Goal: Transaction & Acquisition: Subscribe to service/newsletter

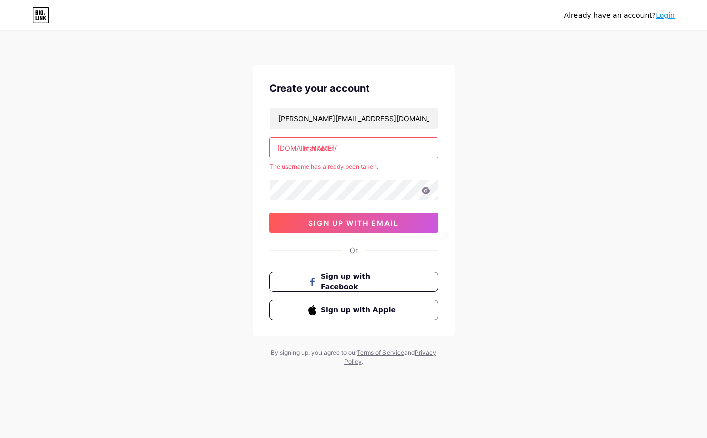
click at [348, 154] on input "marketer" at bounding box center [354, 148] width 168 height 20
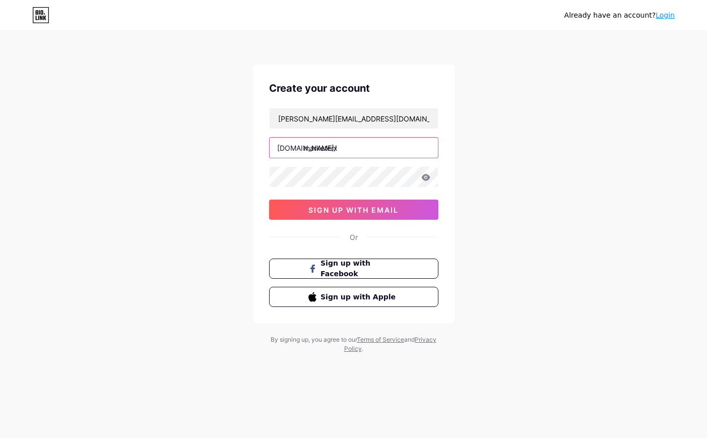
type input "marketerx"
click at [347, 166] on div at bounding box center [353, 176] width 169 height 21
click at [385, 212] on span "sign up with email" at bounding box center [354, 210] width 90 height 9
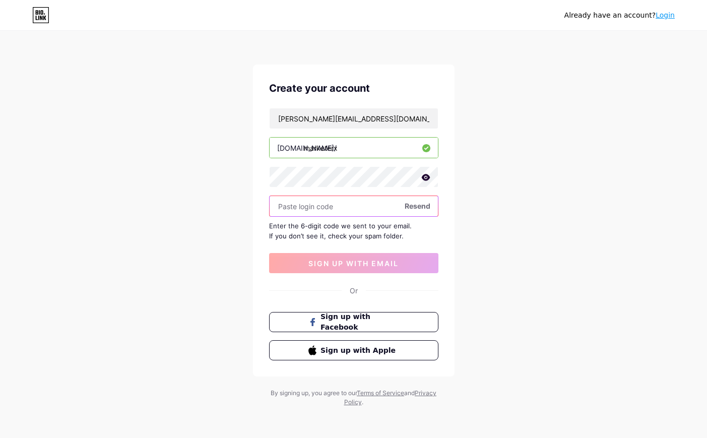
paste input "833756"
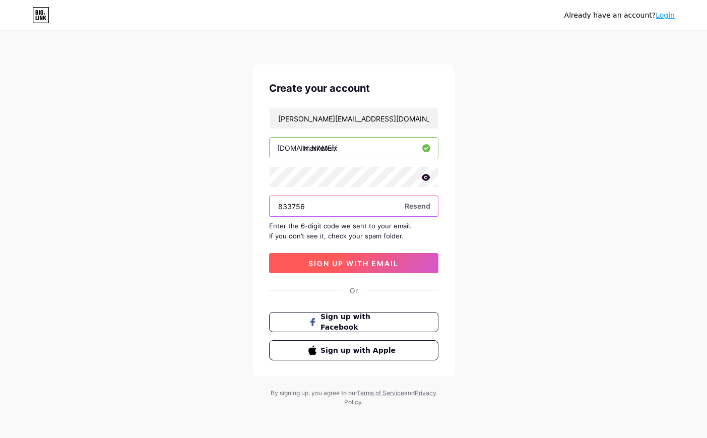
type input "833756"
click at [375, 263] on span "sign up with email" at bounding box center [354, 263] width 90 height 9
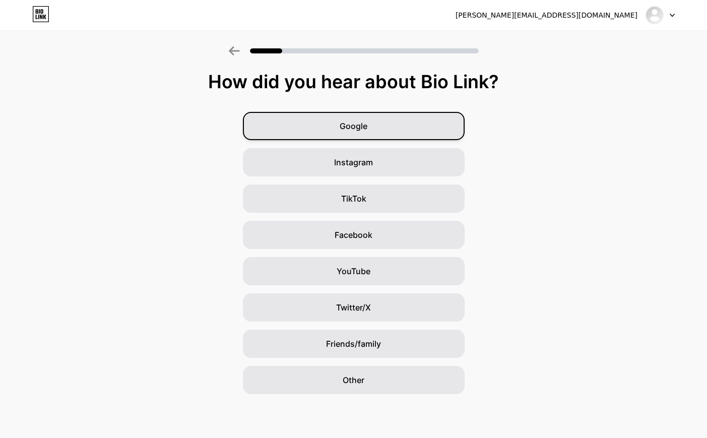
click at [380, 123] on div "Google" at bounding box center [354, 126] width 222 height 28
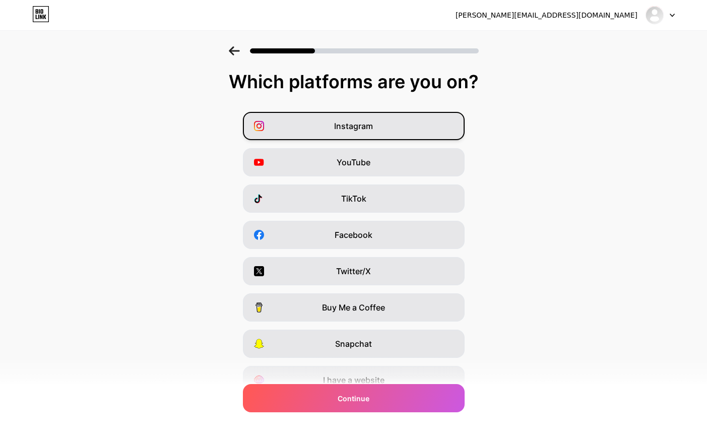
click at [362, 128] on span "Instagram" at bounding box center [353, 126] width 39 height 12
click at [352, 161] on span "YouTube" at bounding box center [354, 162] width 34 height 12
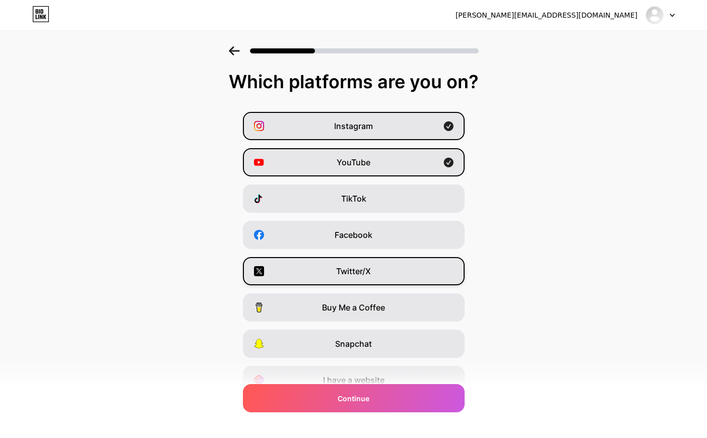
scroll to position [47, 0]
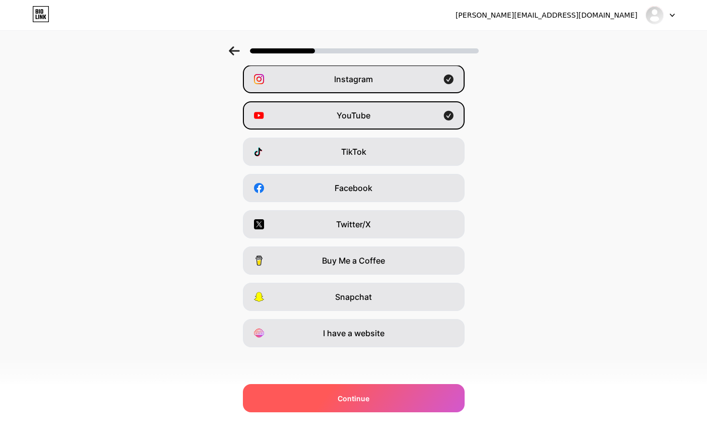
click at [391, 398] on div "Continue" at bounding box center [354, 398] width 222 height 28
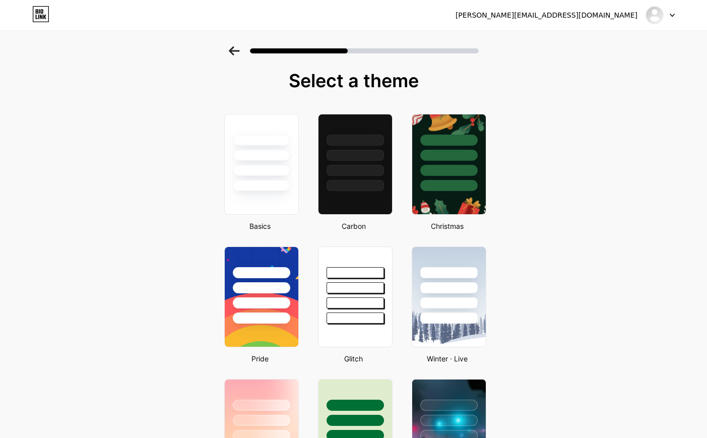
scroll to position [0, 0]
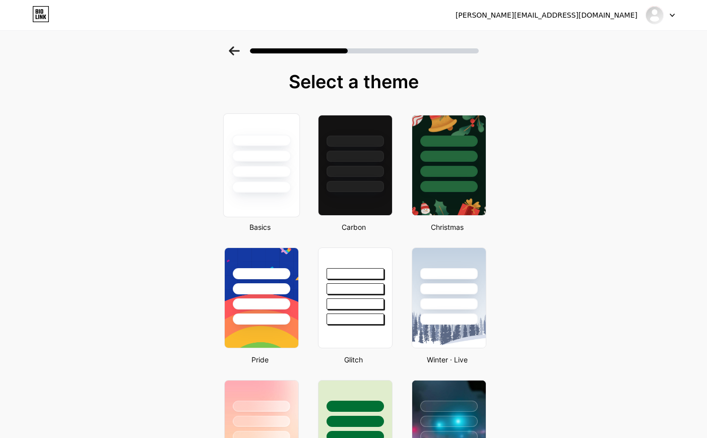
click at [268, 166] on div at bounding box center [261, 172] width 59 height 12
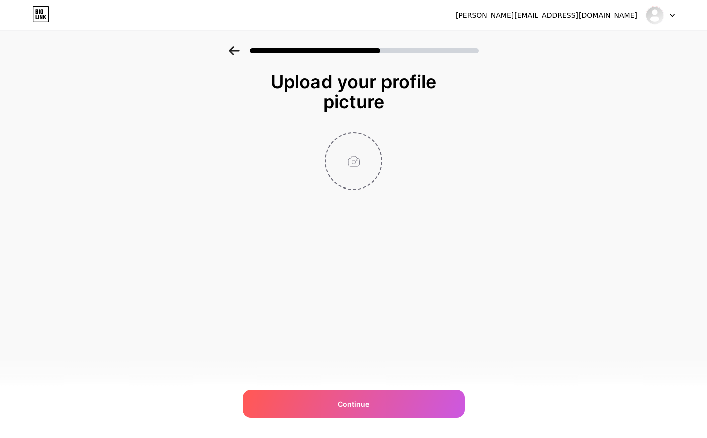
click at [364, 160] on input "file" at bounding box center [354, 161] width 56 height 56
type input "C:\fakepath\2minrecipes_jessica.webp"
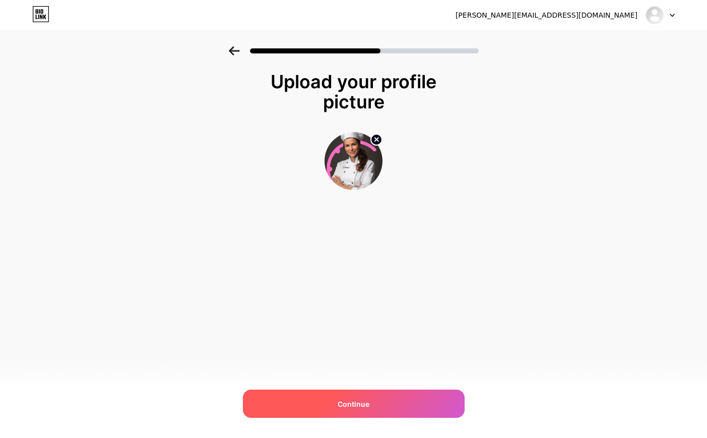
click at [401, 390] on div "Continue" at bounding box center [354, 404] width 222 height 28
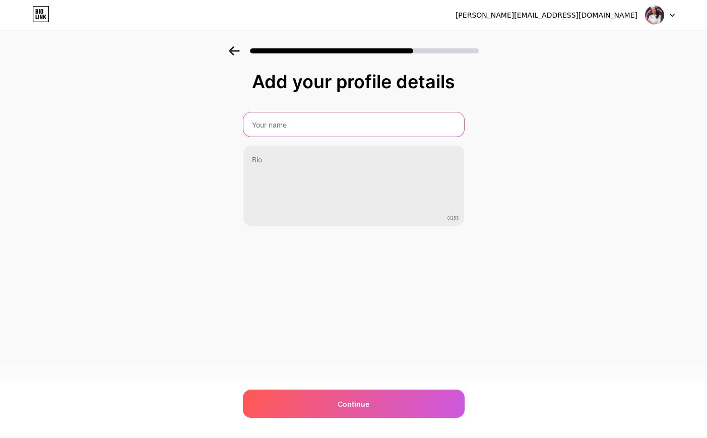
click at [307, 127] on input "text" at bounding box center [354, 124] width 221 height 24
type input "test"
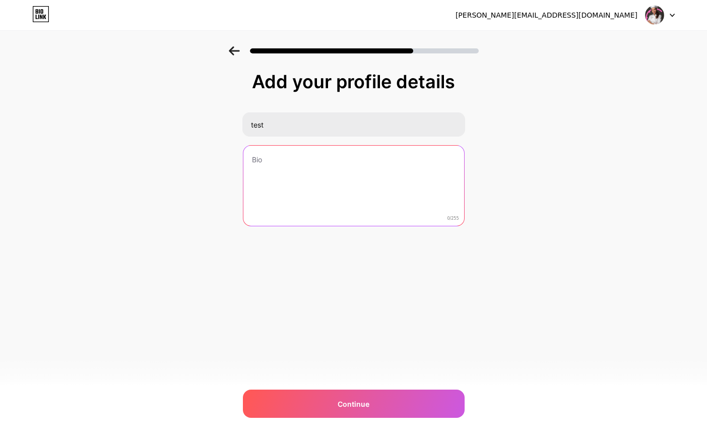
click at [277, 169] on textarea at bounding box center [354, 186] width 221 height 81
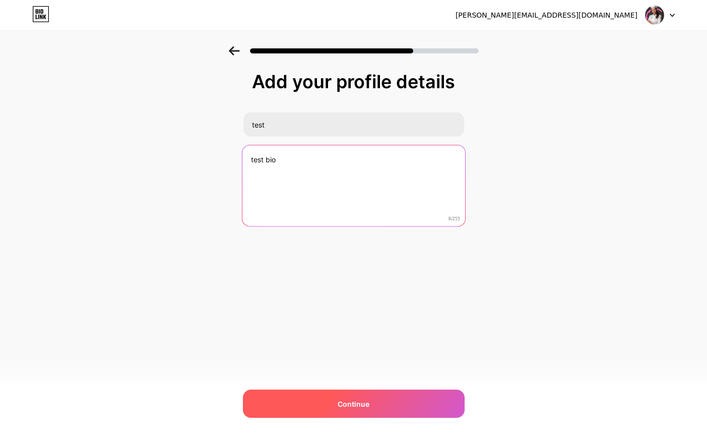
type textarea "test bio"
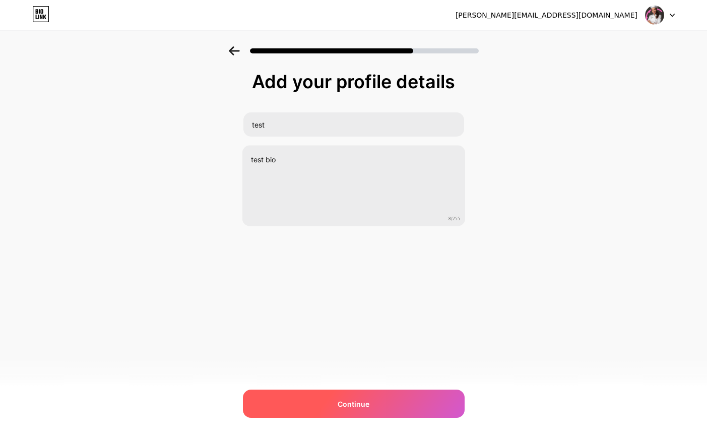
click at [371, 409] on div "Continue" at bounding box center [354, 404] width 222 height 28
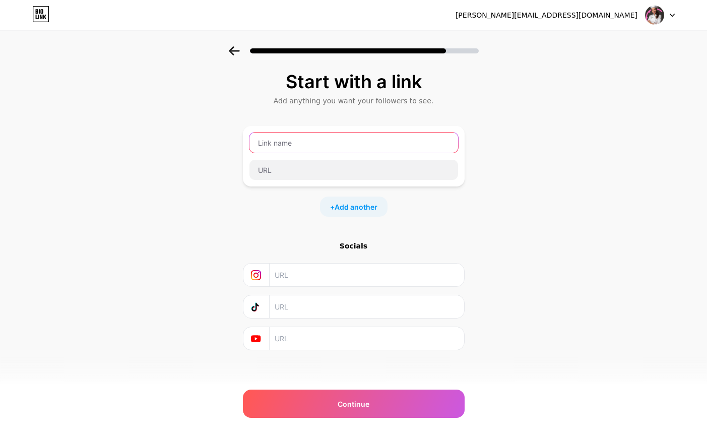
click at [320, 146] on input "text" at bounding box center [354, 143] width 209 height 20
type input "tesssst"
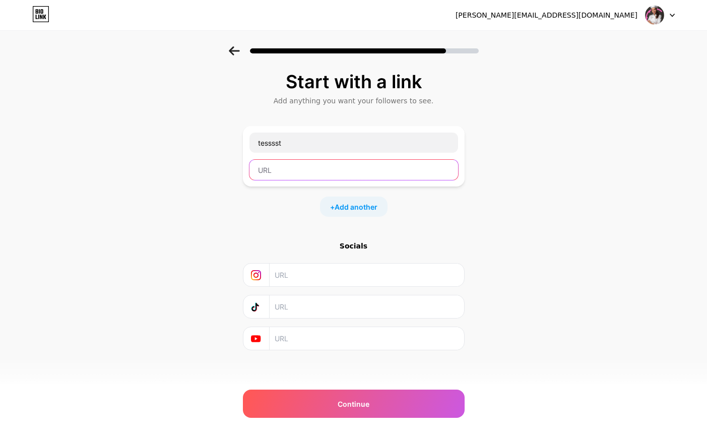
click at [317, 168] on input "text" at bounding box center [354, 170] width 209 height 20
type input "[DOMAIN_NAME]"
click at [366, 274] on input "text" at bounding box center [366, 275] width 183 height 23
click at [409, 239] on div "Start with a link Add anything you want your followers to see. tesssst [DOMAIN_…" at bounding box center [354, 211] width 222 height 279
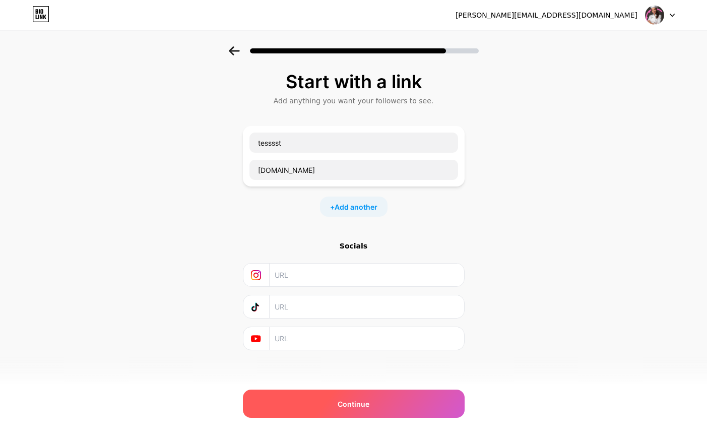
click at [444, 392] on div "Continue" at bounding box center [354, 404] width 222 height 28
click at [353, 408] on span "Continue" at bounding box center [354, 404] width 32 height 11
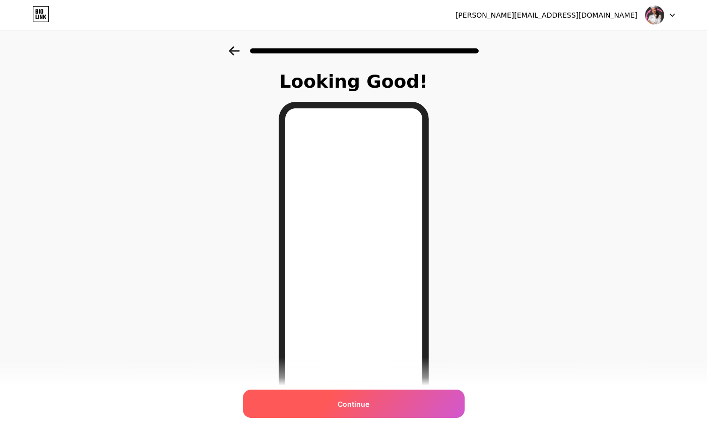
click at [392, 395] on div "Continue" at bounding box center [354, 404] width 222 height 28
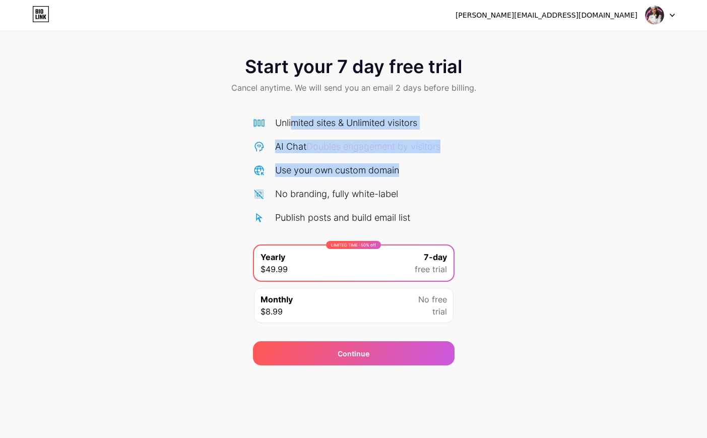
drag, startPoint x: 292, startPoint y: 124, endPoint x: 502, endPoint y: 182, distance: 217.0
click at [502, 182] on div "Start your 7 day free trial Cancel anytime. We will send you an email 2 days be…" at bounding box center [353, 205] width 707 height 319
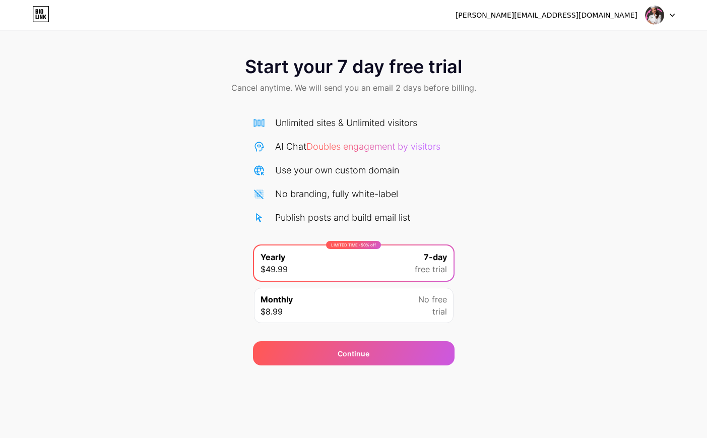
click at [494, 208] on div "Start your 7 day free trial Cancel anytime. We will send you an email 2 days be…" at bounding box center [353, 205] width 707 height 319
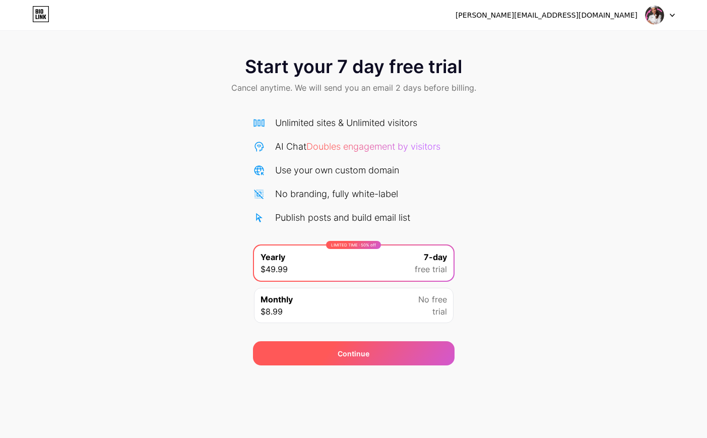
click at [421, 353] on div "Continue" at bounding box center [354, 353] width 202 height 24
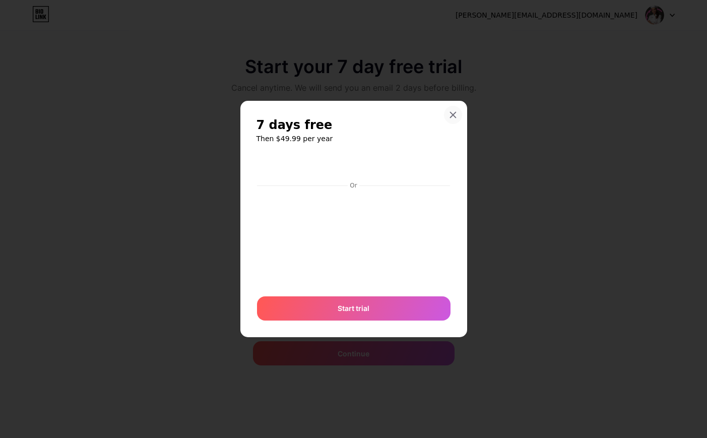
click at [454, 110] on div at bounding box center [453, 115] width 18 height 18
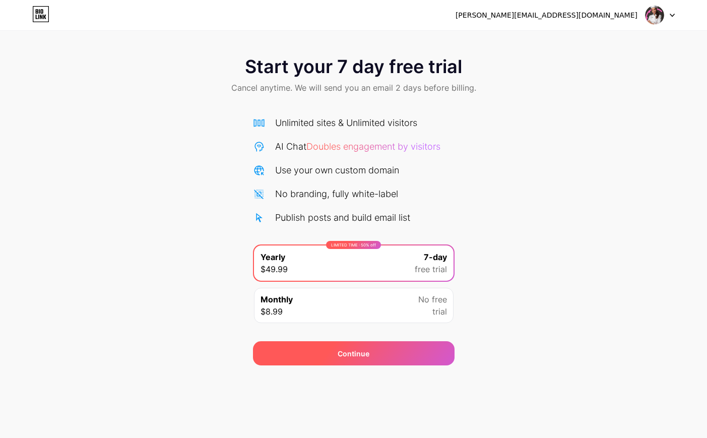
click at [426, 357] on div "Continue" at bounding box center [354, 353] width 202 height 24
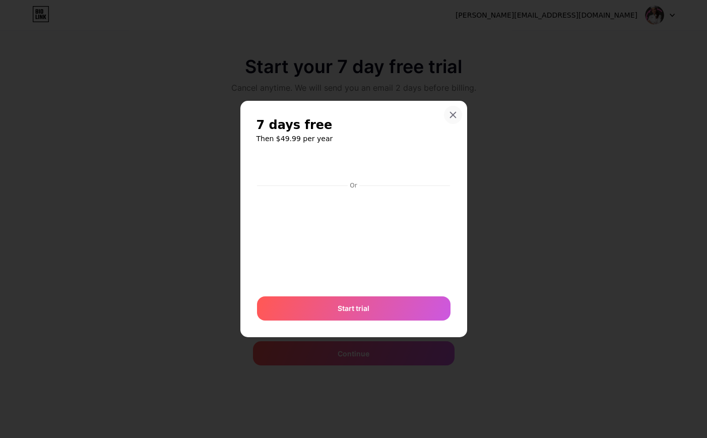
click at [451, 118] on icon at bounding box center [453, 115] width 8 height 8
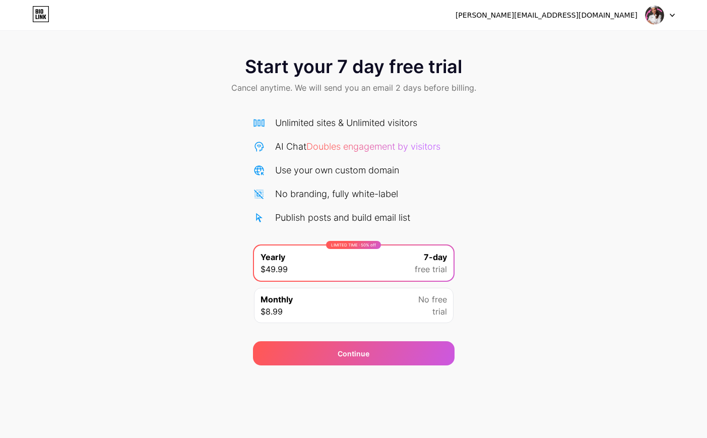
click at [39, 14] on icon at bounding box center [40, 14] width 17 height 16
click at [351, 75] on span "Start your 7 day free trial" at bounding box center [353, 66] width 217 height 20
click at [389, 150] on span "Doubles engagement by visitors" at bounding box center [374, 146] width 134 height 11
click at [670, 10] on div at bounding box center [660, 15] width 29 height 18
click at [639, 35] on li "Logout" at bounding box center [612, 41] width 125 height 27
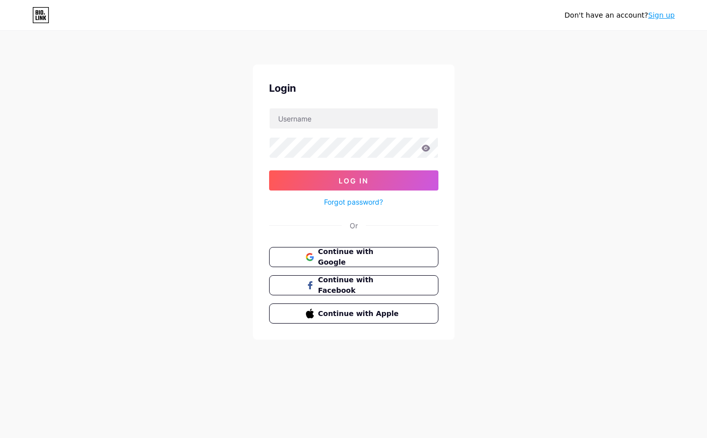
click at [486, 130] on div "Don't have an account? Sign up Login Log In Forgot password? Or Continue with G…" at bounding box center [353, 186] width 707 height 372
